Goal: Entertainment & Leisure: Consume media (video, audio)

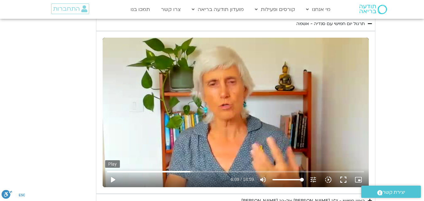
click at [114, 179] on button "play_arrow" at bounding box center [112, 179] width 15 height 15
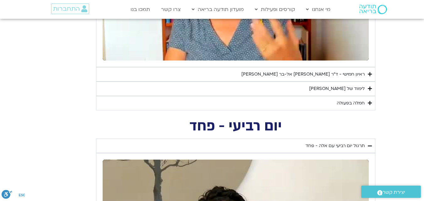
scroll to position [411, 0]
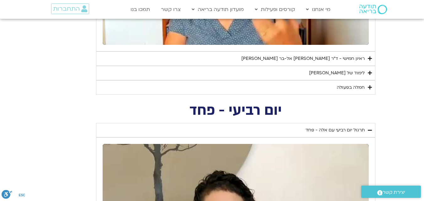
click at [337, 74] on div "לימוד של [PERSON_NAME]" at bounding box center [336, 73] width 55 height 8
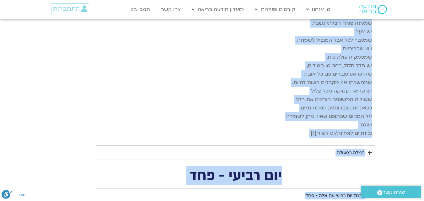
scroll to position [998, 0]
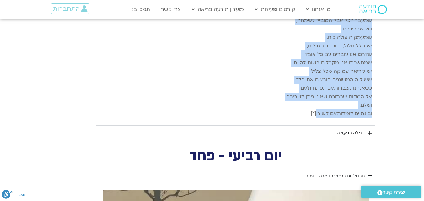
drag, startPoint x: 371, startPoint y: 86, endPoint x: 317, endPoint y: 99, distance: 55.2
copy div "loremips dolorsi ametcon adipi eli sedd eiusmo, tempo incid ut labo etd magn al…"
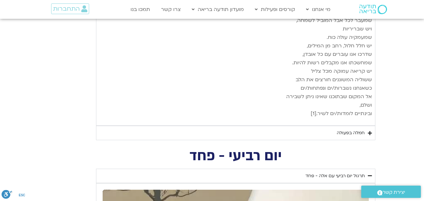
click at [340, 126] on summary "חמלה בפעולה" at bounding box center [235, 133] width 279 height 14
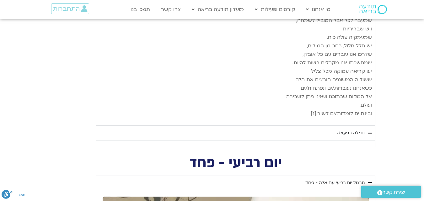
click at [352, 129] on div "חמלה בפעולה" at bounding box center [350, 133] width 28 height 8
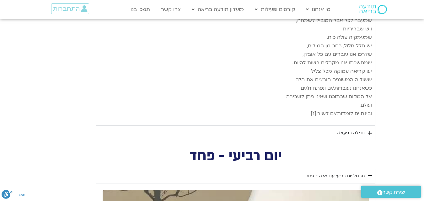
click at [351, 129] on div "חמלה בפעולה" at bounding box center [350, 133] width 28 height 8
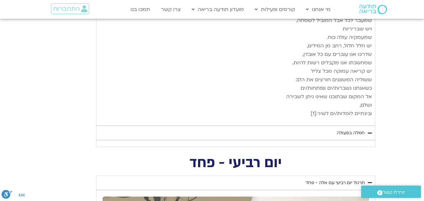
click at [351, 129] on div "חמלה בפעולה" at bounding box center [350, 133] width 28 height 8
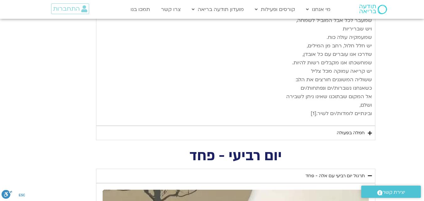
click at [351, 129] on div "חמלה בפעולה" at bounding box center [350, 133] width 28 height 8
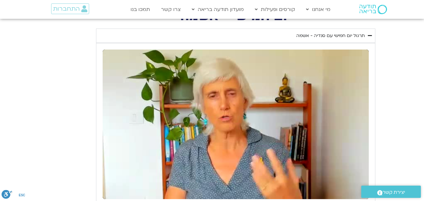
scroll to position [251, 0]
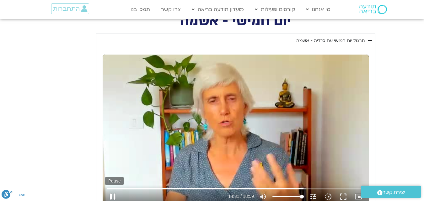
click at [113, 196] on button "pause" at bounding box center [112, 196] width 15 height 15
type input "872.055061"
click at [329, 197] on icon "slow_motion_video" at bounding box center [328, 197] width 8 height 8
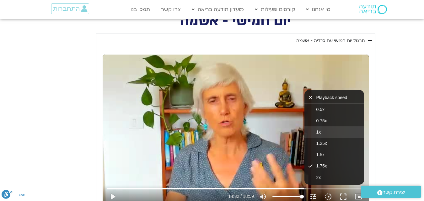
click at [332, 127] on button "1x" at bounding box center [334, 131] width 60 height 11
click at [113, 197] on button "play_arrow" at bounding box center [112, 196] width 15 height 15
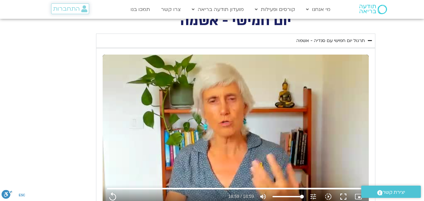
type input "1139.36"
